Goal: Information Seeking & Learning: Learn about a topic

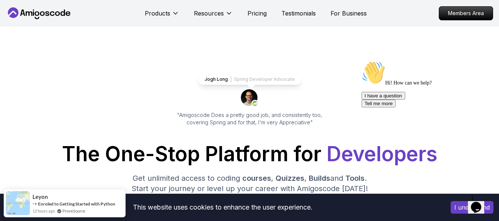
click at [194, 76] on div "Jogh Long Spring Developer Advocate "Amigoscode Does a pretty good job, and con…" at bounding box center [250, 100] width 166 height 52
click at [192, 82] on div "Jogh Long Spring Developer Advocate "Amigoscode Does a pretty good job, and con…" at bounding box center [250, 100] width 166 height 52
click at [188, 88] on div "Jogh Long Spring Developer Advocate "Amigoscode Does a pretty good job, and con…" at bounding box center [250, 100] width 166 height 52
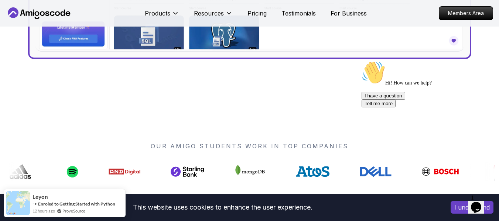
scroll to position [517, 0]
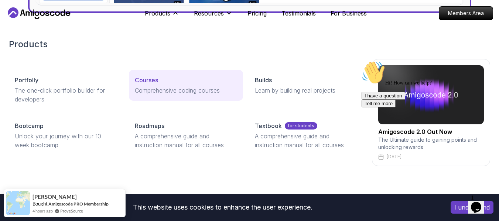
click at [154, 79] on p "Courses" at bounding box center [146, 80] width 23 height 9
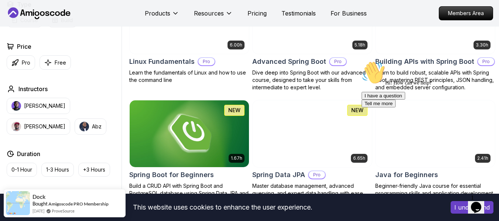
scroll to position [259, 0]
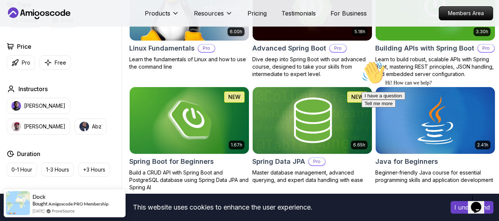
drag, startPoint x: 801, startPoint y: 115, endPoint x: 441, endPoint y: 62, distance: 363.7
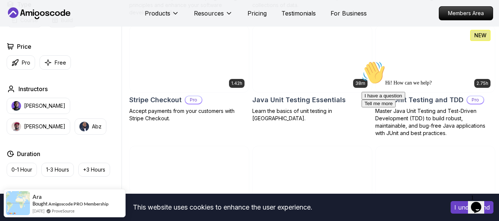
scroll to position [1219, 0]
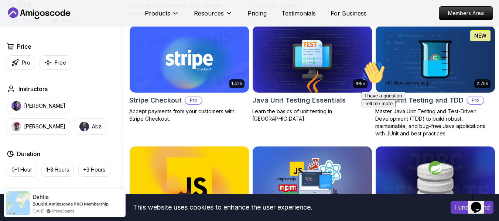
click at [362, 61] on icon "Chat attention grabber" at bounding box center [362, 61] width 0 height 0
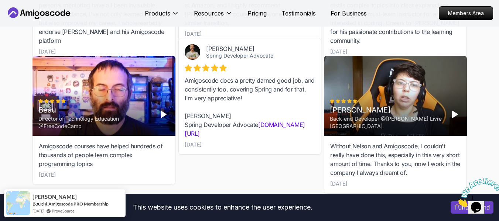
scroll to position [2550, 0]
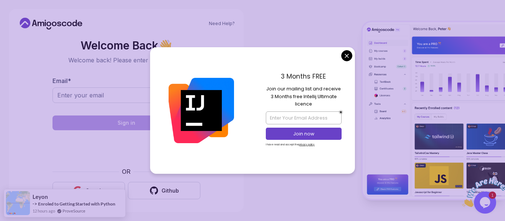
click at [99, 48] on h2 "Welcome Back 👋" at bounding box center [126, 46] width 148 height 12
click at [344, 56] on body "Need Help? Welcome Back 👋 Welcome back! Please enter your details. Email * Sign…" at bounding box center [252, 110] width 505 height 221
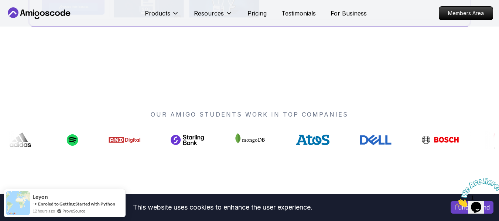
scroll to position [554, 0]
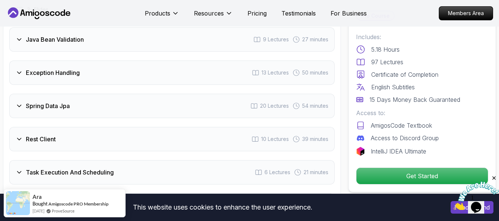
scroll to position [1146, 0]
click at [260, 103] on span "20 Lectures" at bounding box center [274, 106] width 29 height 7
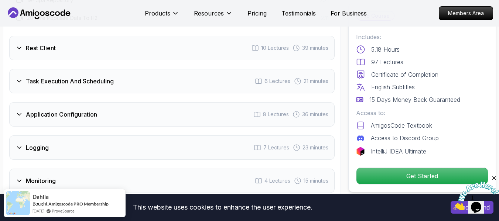
scroll to position [1552, 0]
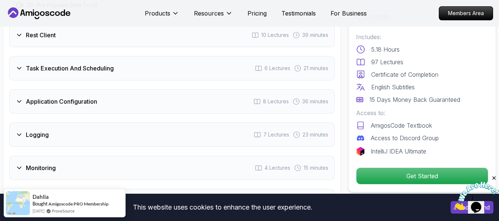
click at [255, 67] on div "Task Execution And Scheduling 6 Lectures 21 minutes" at bounding box center [172, 68] width 326 height 24
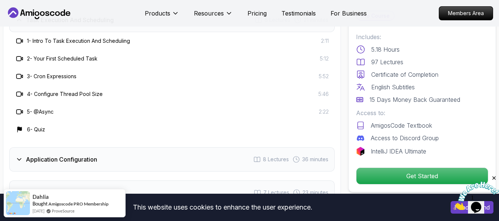
scroll to position [1293, 0]
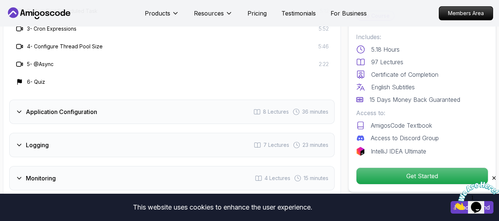
click at [217, 102] on div "Application Configuration 8 Lectures 36 minutes" at bounding box center [172, 112] width 326 height 24
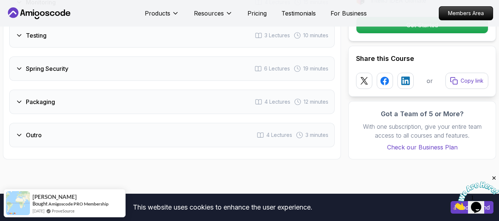
scroll to position [1515, 0]
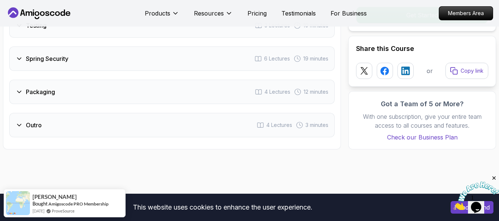
click at [196, 86] on div "Packaging 4 Lectures 12 minutes" at bounding box center [172, 92] width 326 height 24
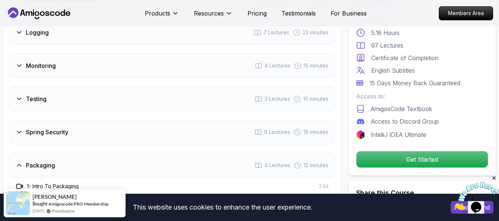
scroll to position [1299, 0]
click at [142, 87] on div "Testing 3 Lectures 10 minutes" at bounding box center [172, 99] width 326 height 24
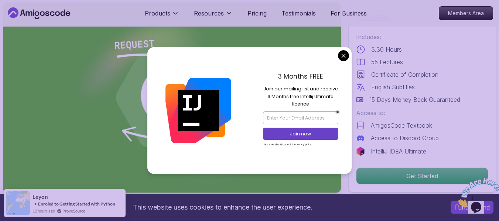
scroll to position [111, 0]
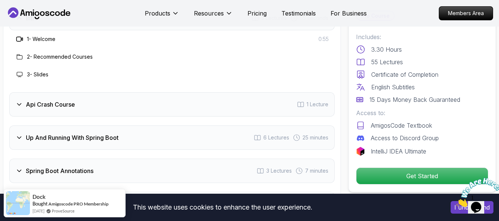
scroll to position [1293, 0]
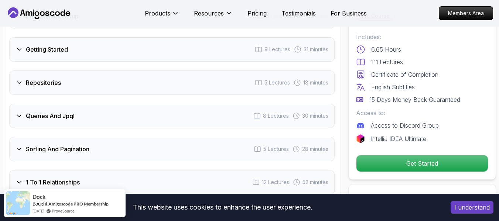
scroll to position [1072, 0]
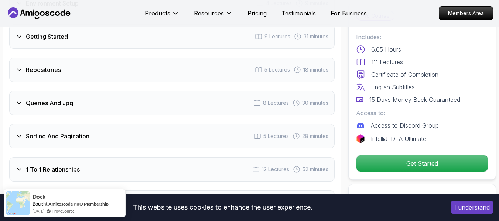
click at [204, 58] on div "Repositories 5 Lectures 18 minutes" at bounding box center [172, 70] width 326 height 24
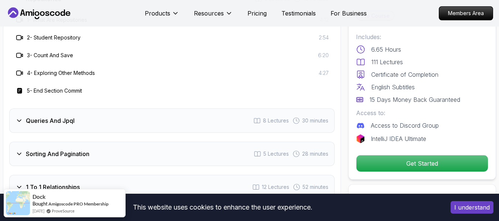
scroll to position [1001, 0]
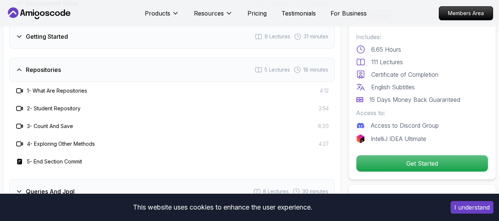
click at [204, 58] on div "Repositories 5 Lectures 18 minutes" at bounding box center [172, 70] width 326 height 24
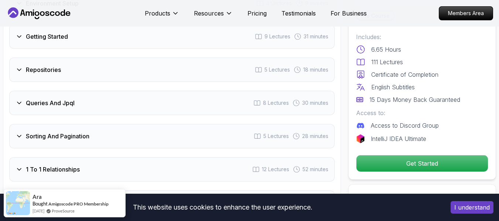
click at [167, 91] on div "Queries And Jpql 8 Lectures 30 minutes" at bounding box center [172, 103] width 326 height 24
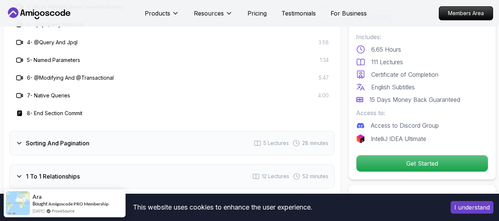
scroll to position [1185, 0]
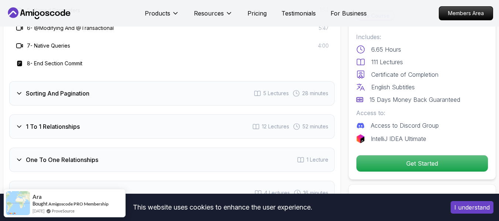
click at [167, 81] on div "Sorting And Pagination 5 Lectures 28 minutes" at bounding box center [172, 93] width 326 height 24
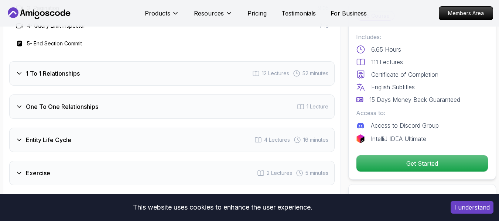
click at [167, 61] on div "1 To 1 Relationships 12 Lectures 52 minutes" at bounding box center [172, 73] width 326 height 24
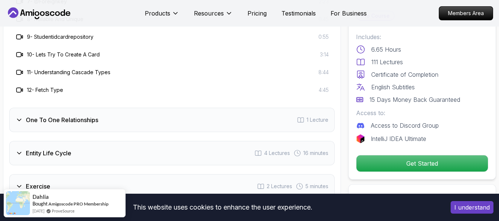
scroll to position [1333, 0]
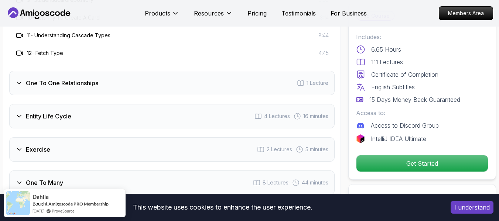
click at [166, 71] on div "One To One Relationships 1 Lecture" at bounding box center [172, 83] width 326 height 24
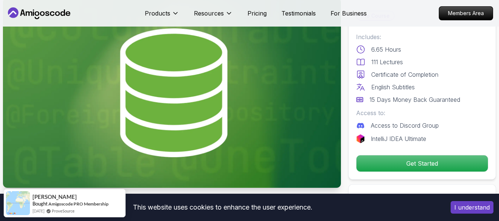
scroll to position [111, 0]
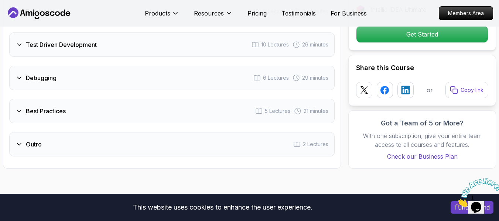
scroll to position [1293, 0]
